Goal: Complete application form

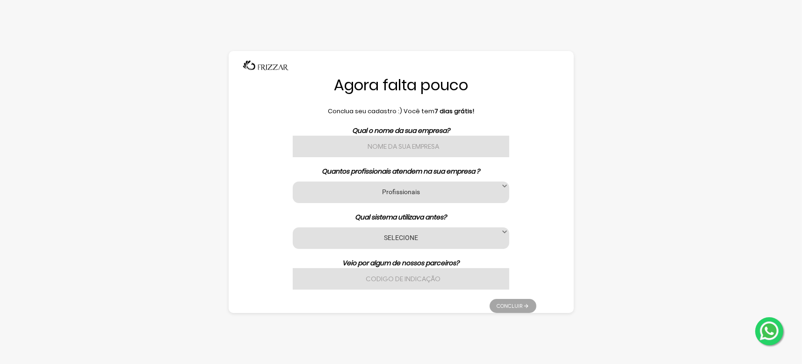
click at [420, 193] on label "Profissionais" at bounding box center [400, 191] width 193 height 9
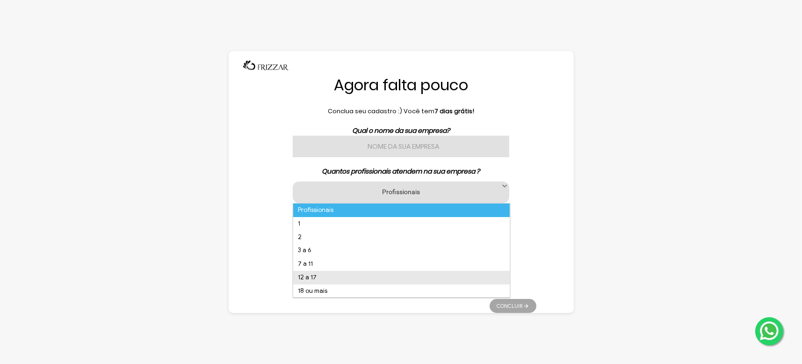
click at [339, 278] on li "12 a 17" at bounding box center [401, 278] width 216 height 14
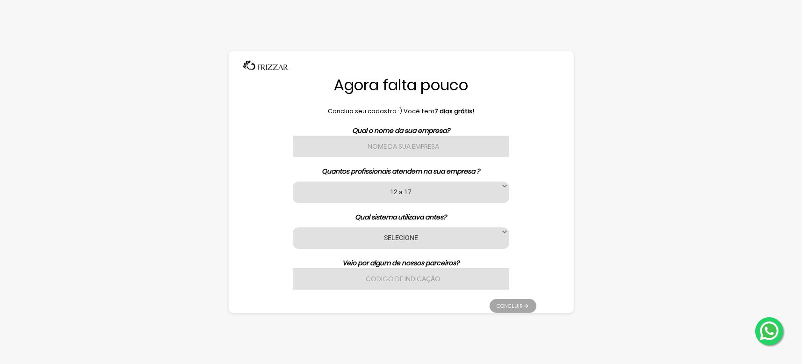
click at [409, 237] on label "SELECIONE" at bounding box center [400, 237] width 193 height 9
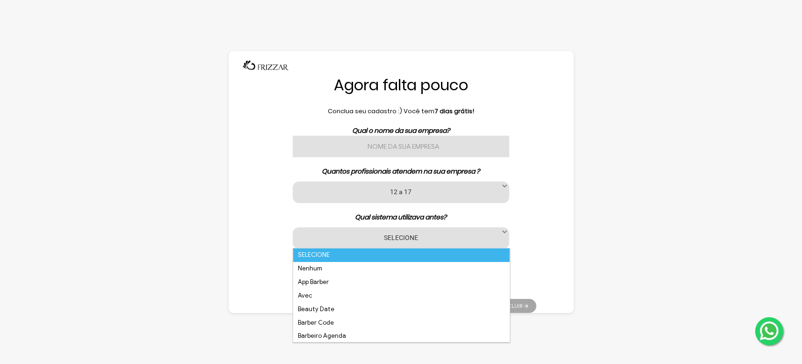
click at [356, 236] on label "SELECIONE" at bounding box center [400, 237] width 193 height 9
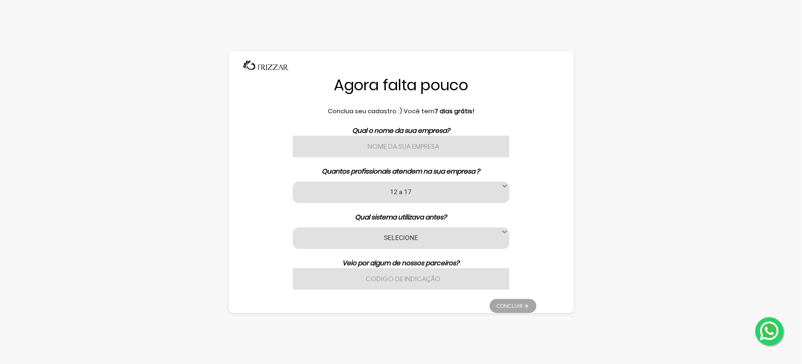
click at [356, 236] on label "SELECIONE" at bounding box center [400, 237] width 193 height 9
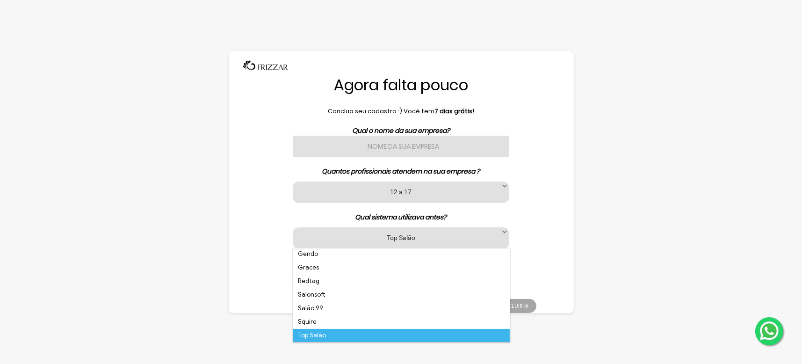
scroll to position [230, 0]
click at [360, 337] on li "Trinks" at bounding box center [401, 336] width 216 height 14
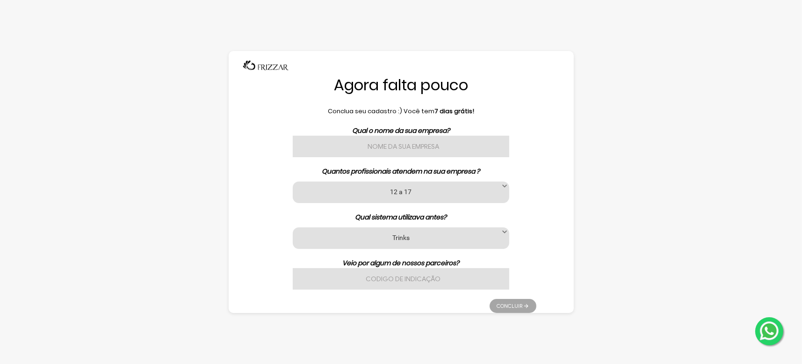
click at [388, 278] on input "text" at bounding box center [401, 279] width 216 height 22
click at [411, 149] on input "text" at bounding box center [401, 147] width 216 height 22
type input "."
click at [523, 302] on link "Concluir" at bounding box center [512, 306] width 47 height 14
